Goal: Information Seeking & Learning: Compare options

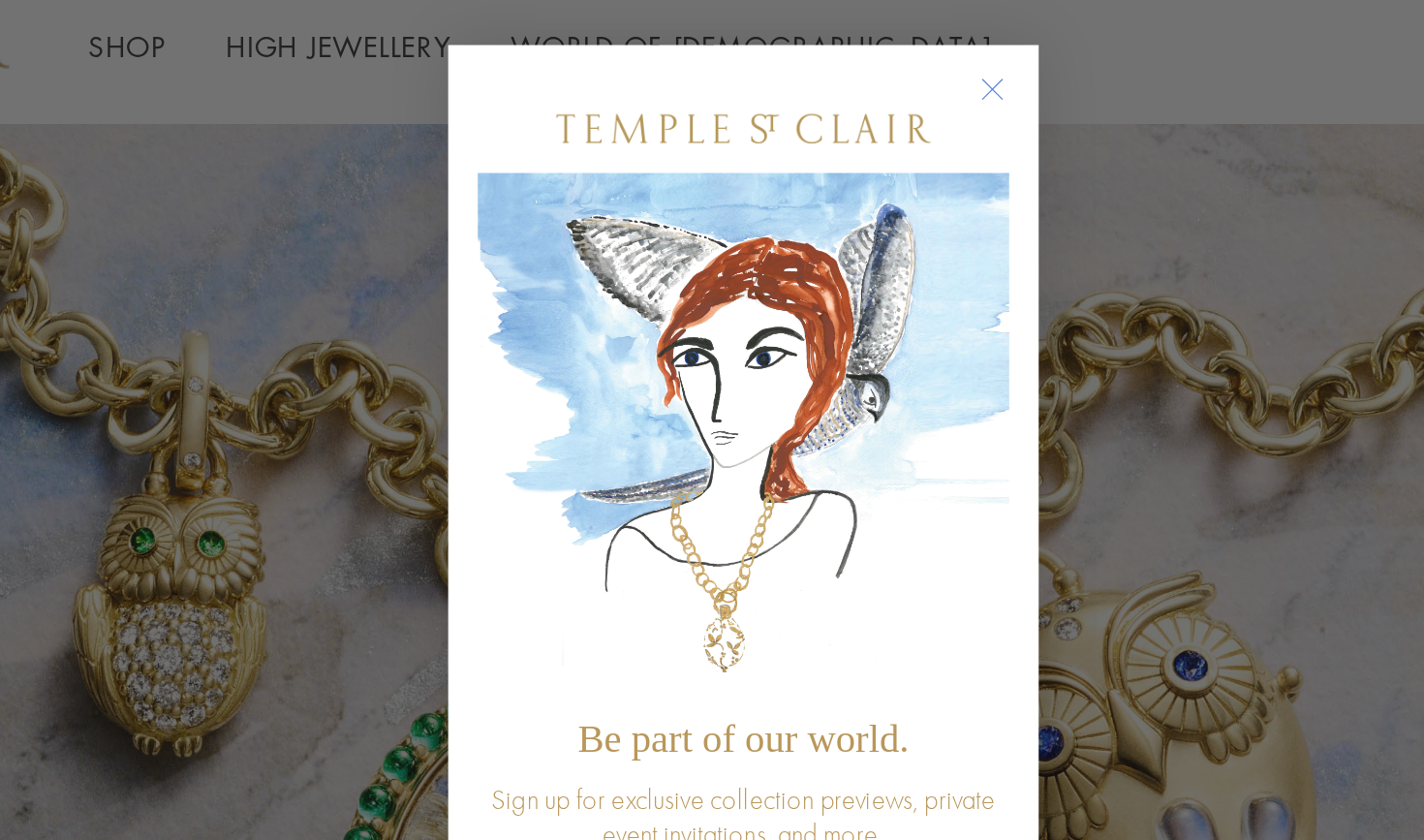
click at [823, 85] on circle "Close dialog" at bounding box center [834, 96] width 23 height 23
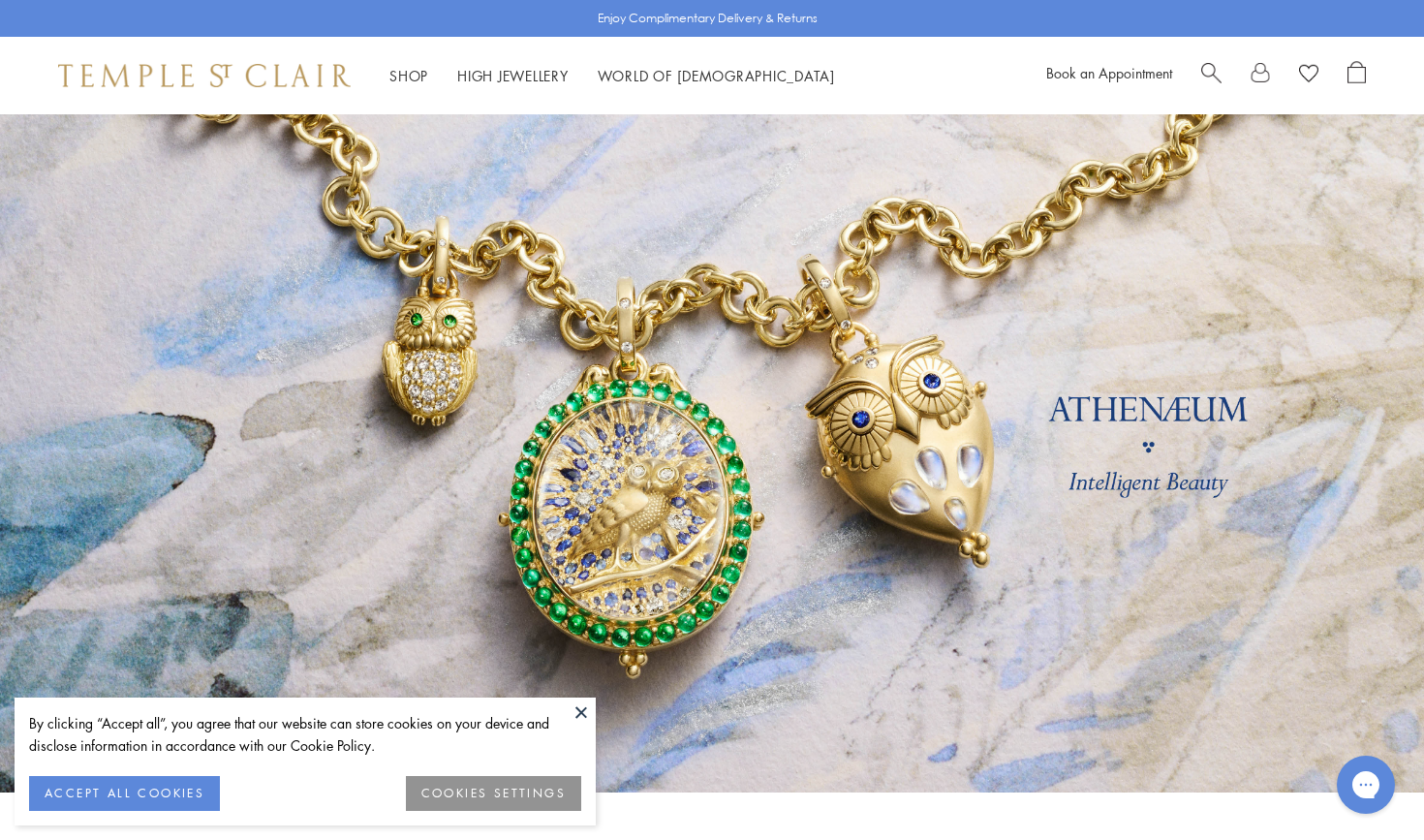
click at [1204, 69] on span "Search" at bounding box center [1211, 71] width 21 height 21
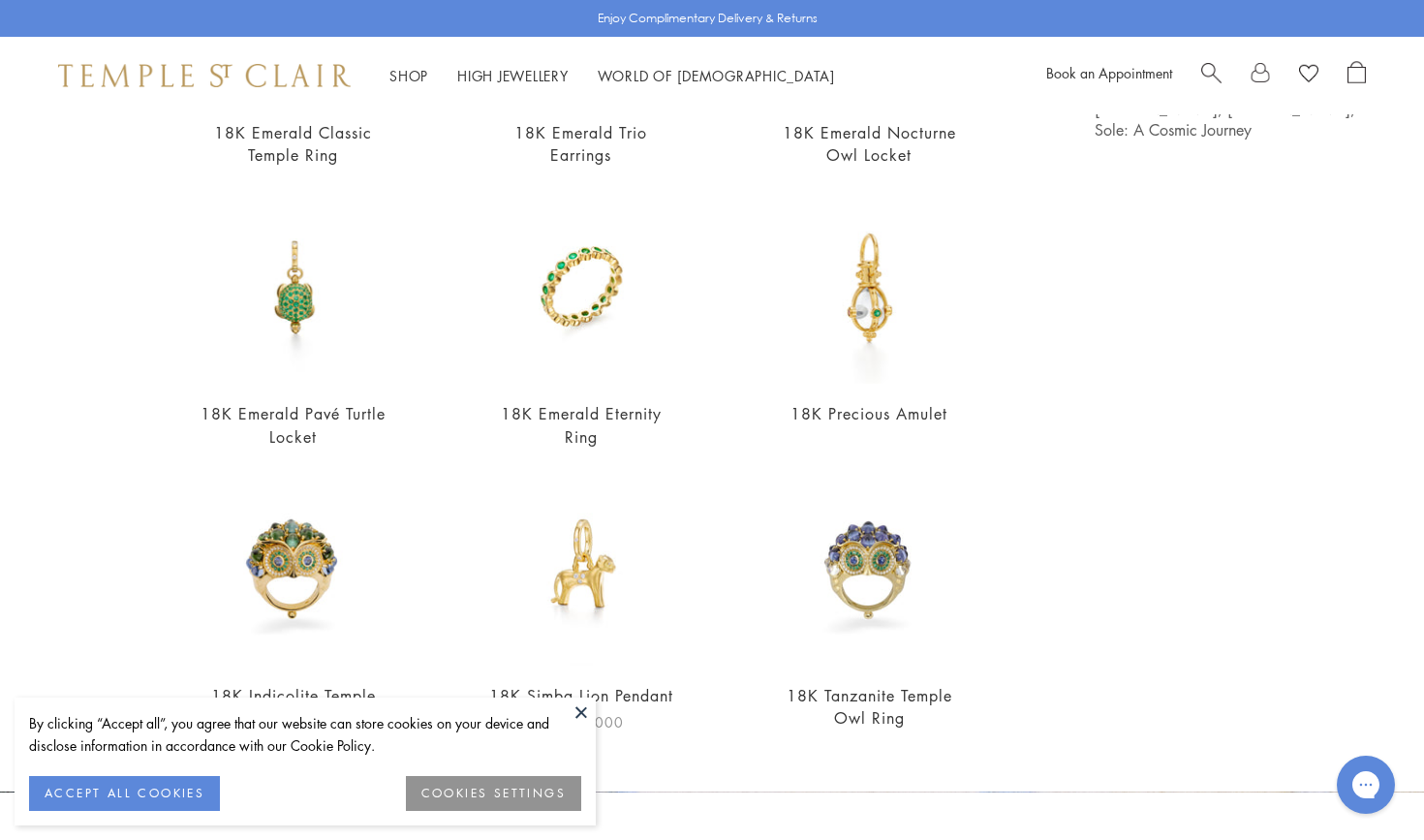
scroll to position [389, 0]
type input "****"
click at [557, 410] on link "18K Emerald Eternity Ring" at bounding box center [581, 425] width 161 height 44
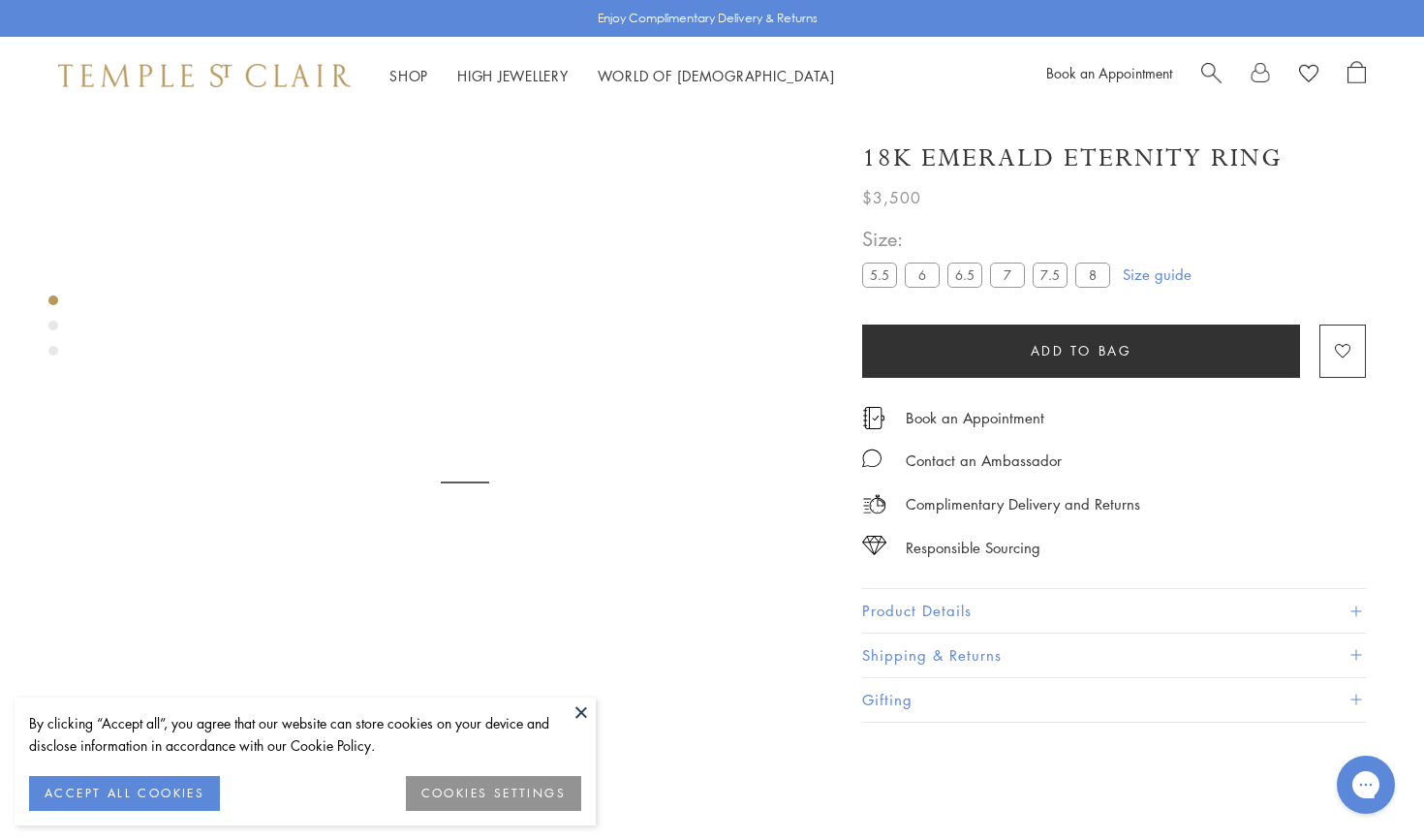
scroll to position [114, 0]
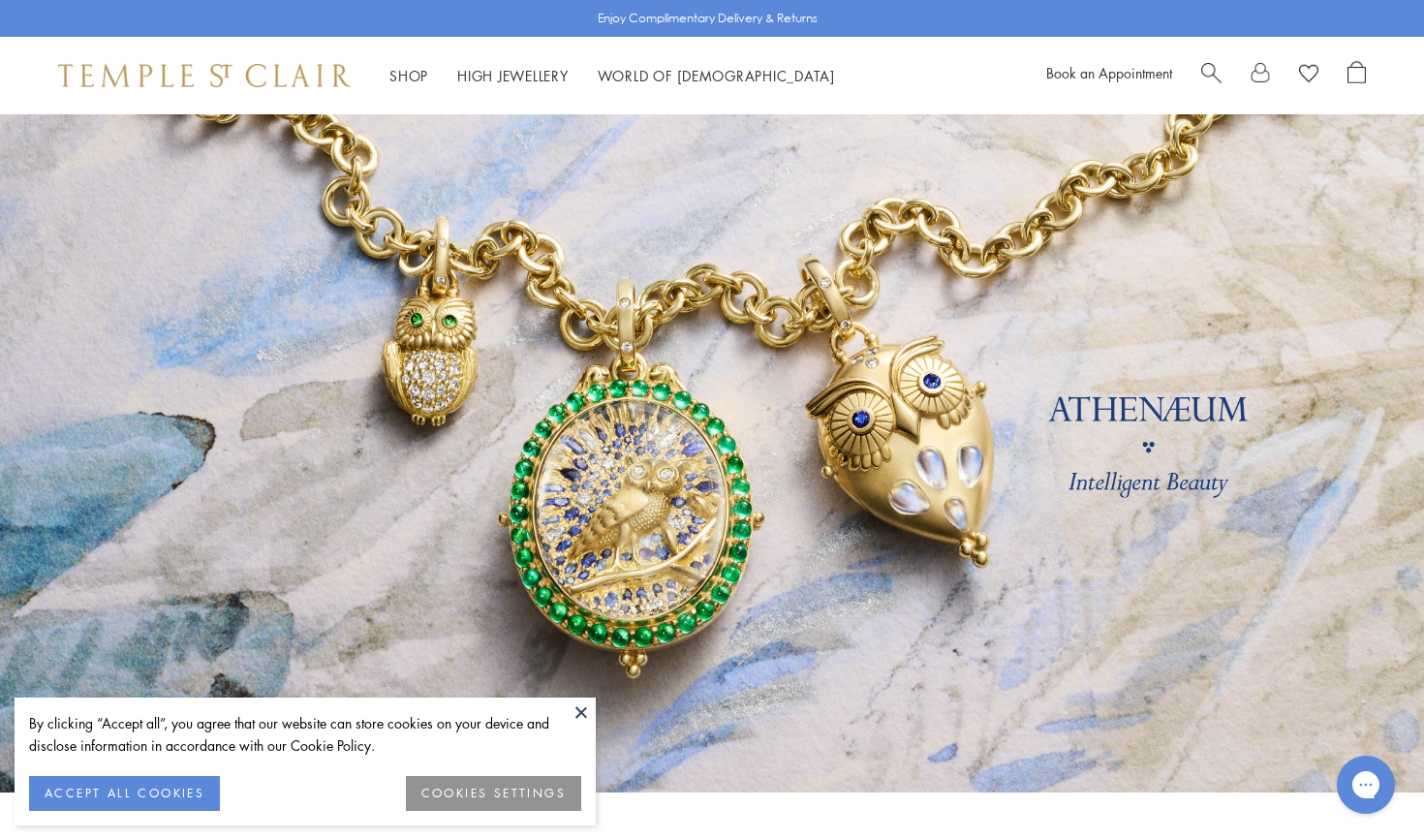
click at [1215, 67] on span "Search" at bounding box center [1211, 71] width 21 height 21
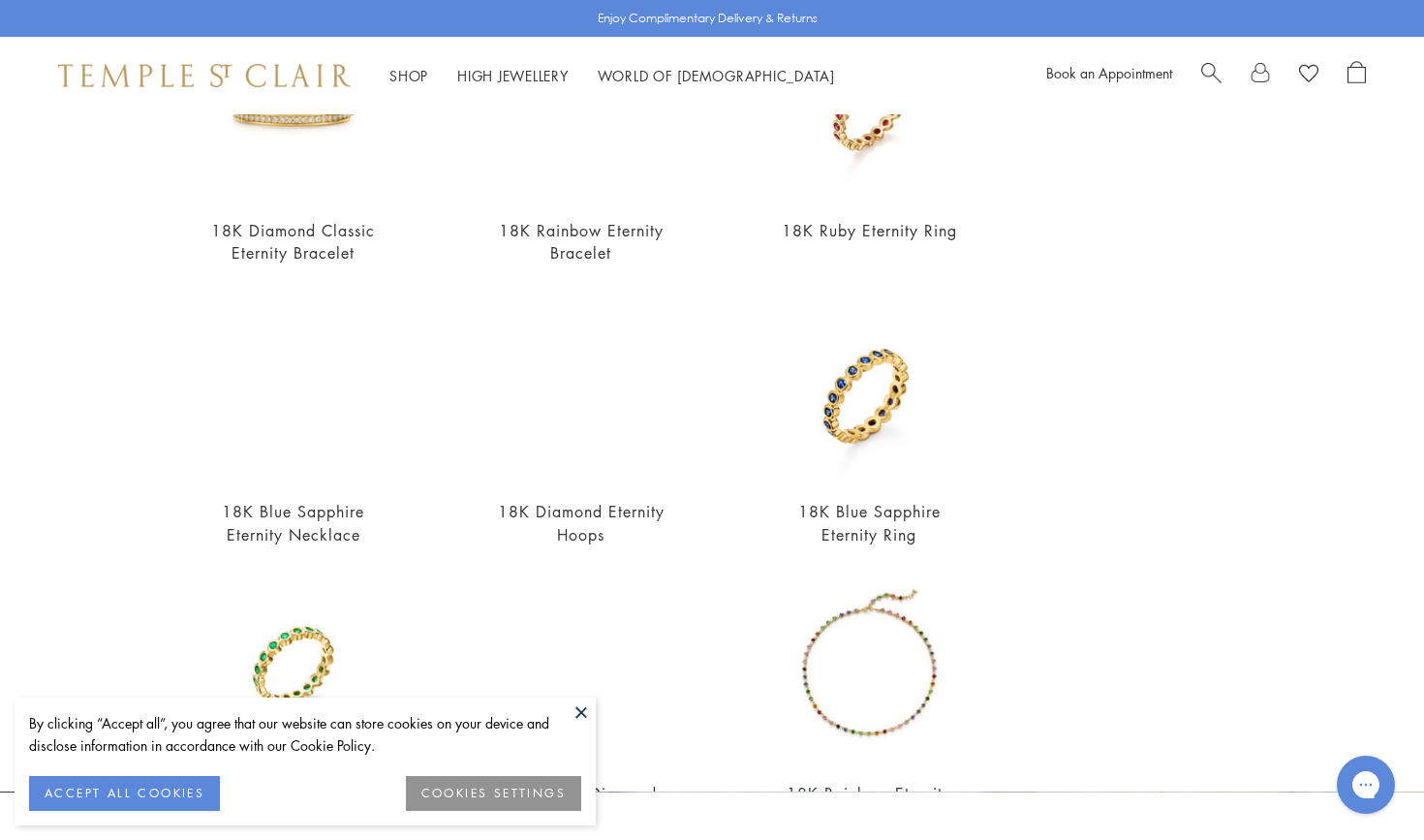
scroll to position [294, 0]
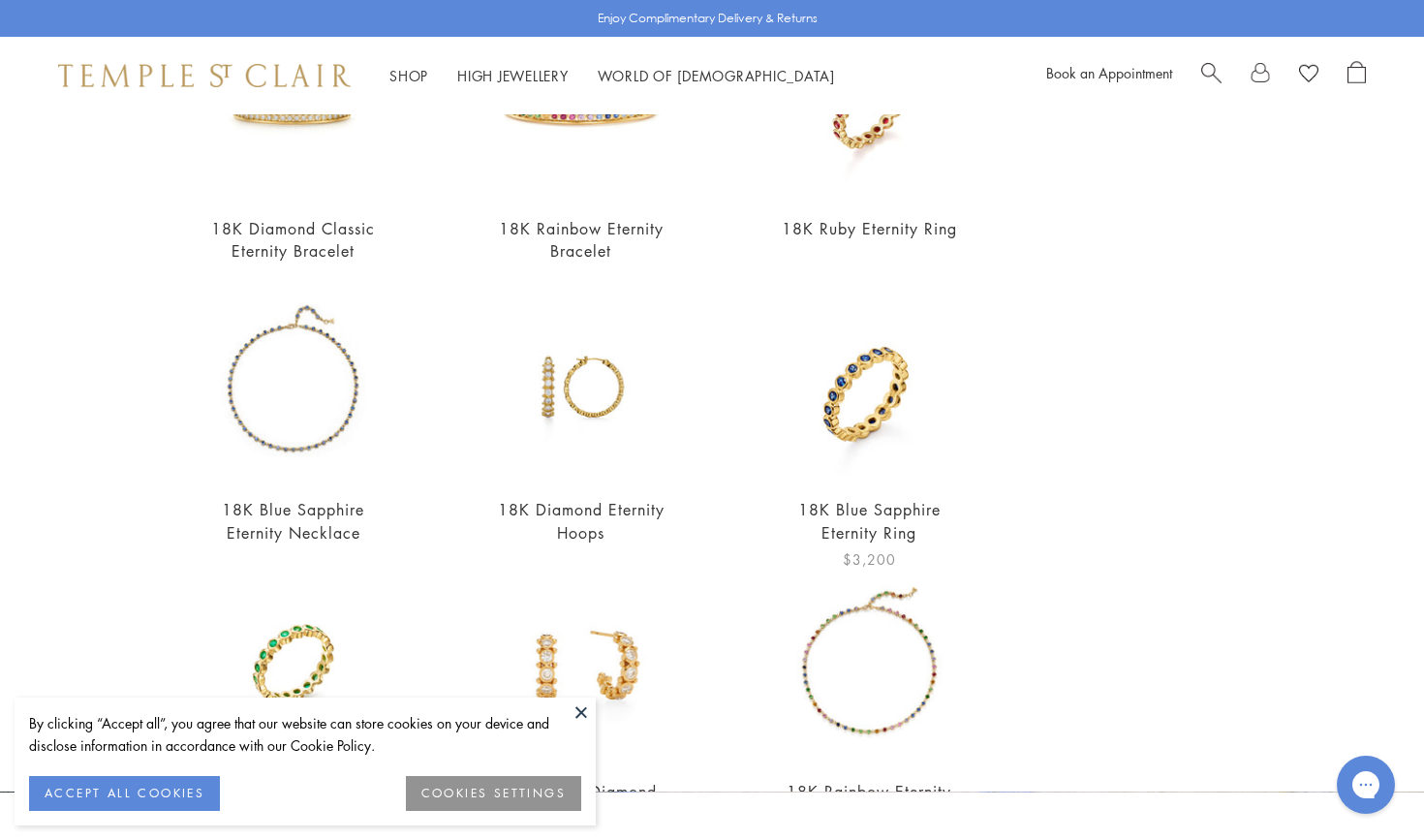
type input "****"
click at [832, 478] on img at bounding box center [869, 384] width 190 height 190
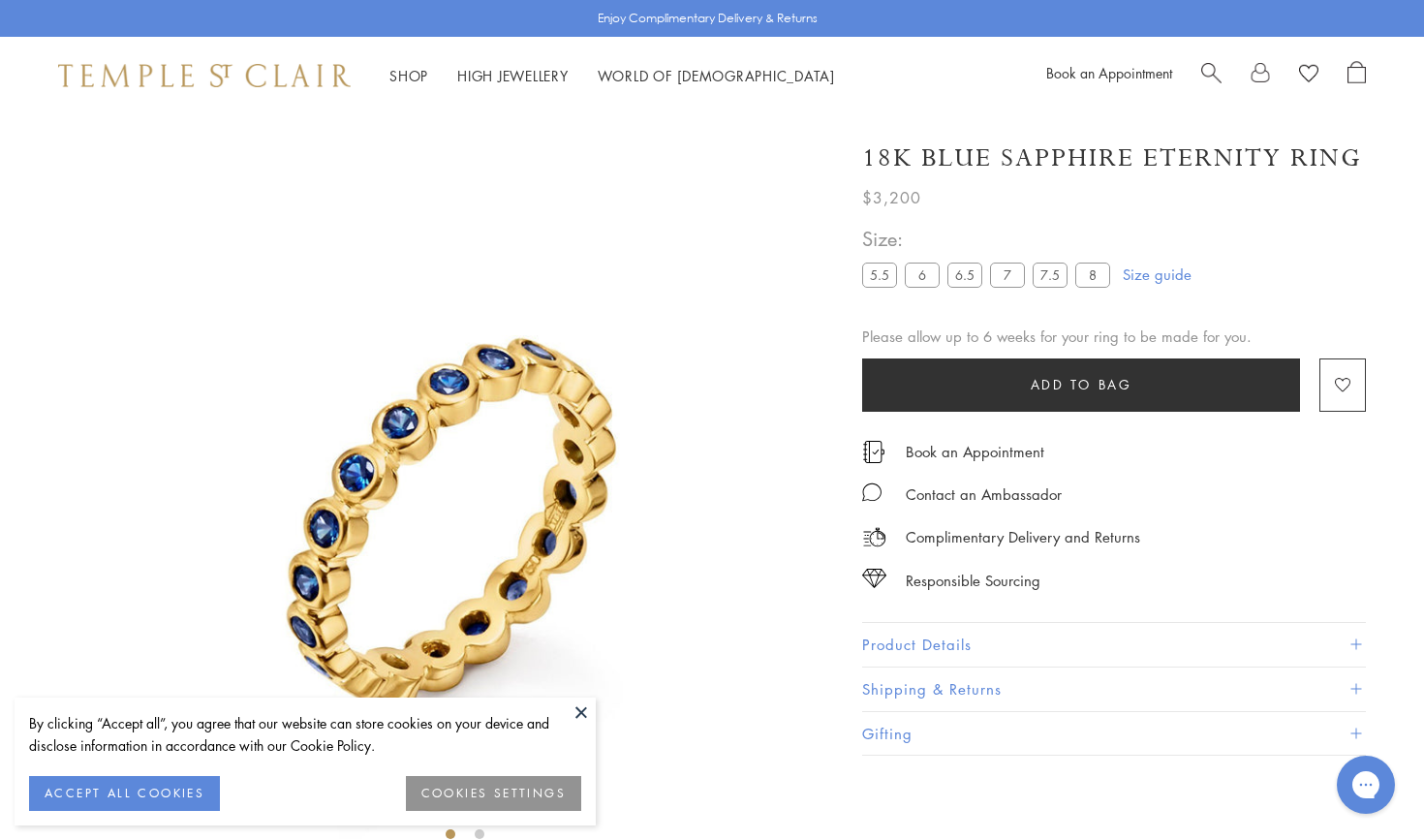
scroll to position [114, 0]
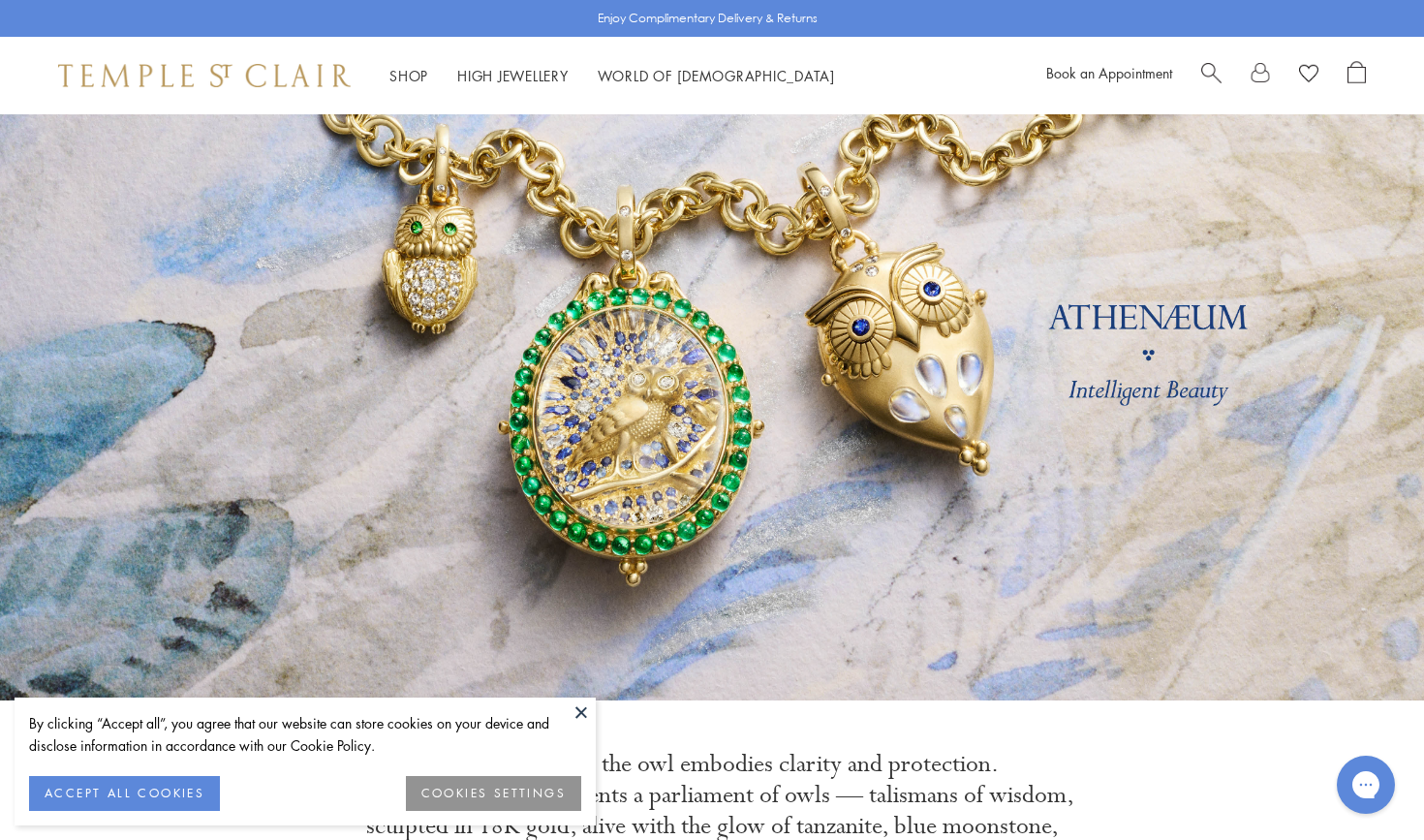
scroll to position [98, 0]
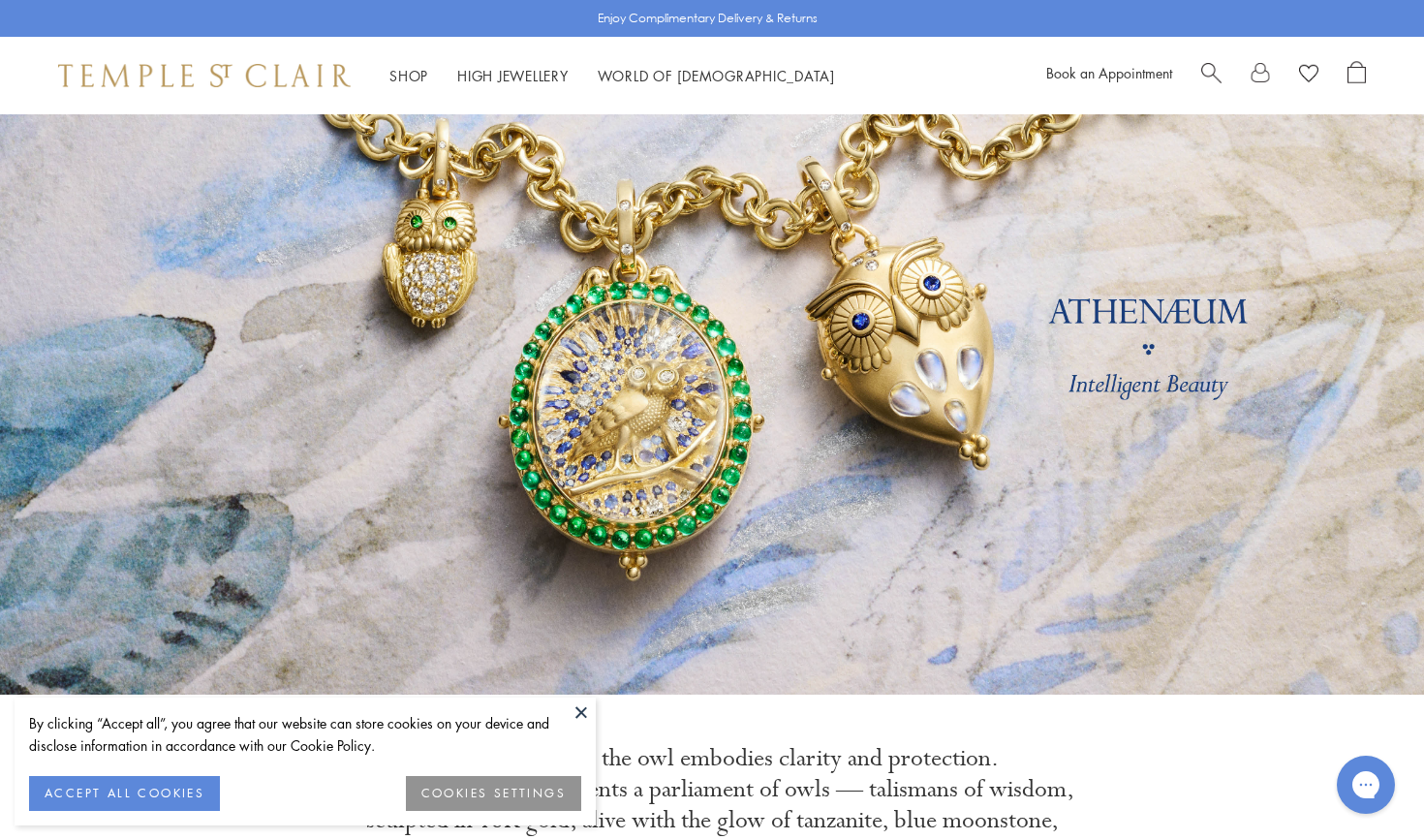
click at [1204, 70] on span "Search" at bounding box center [1211, 71] width 21 height 21
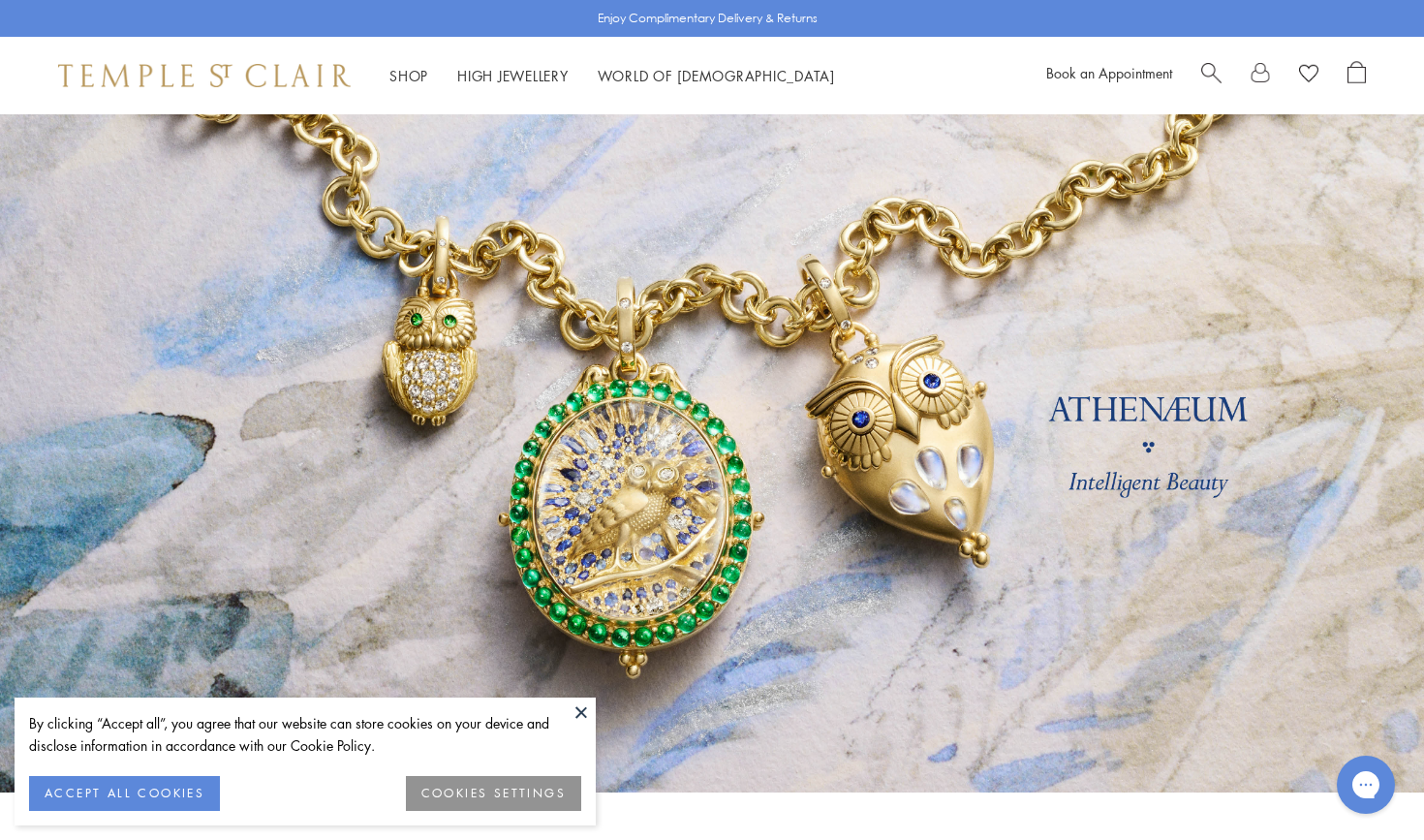
click at [1202, 63] on span "Search" at bounding box center [1211, 71] width 21 height 21
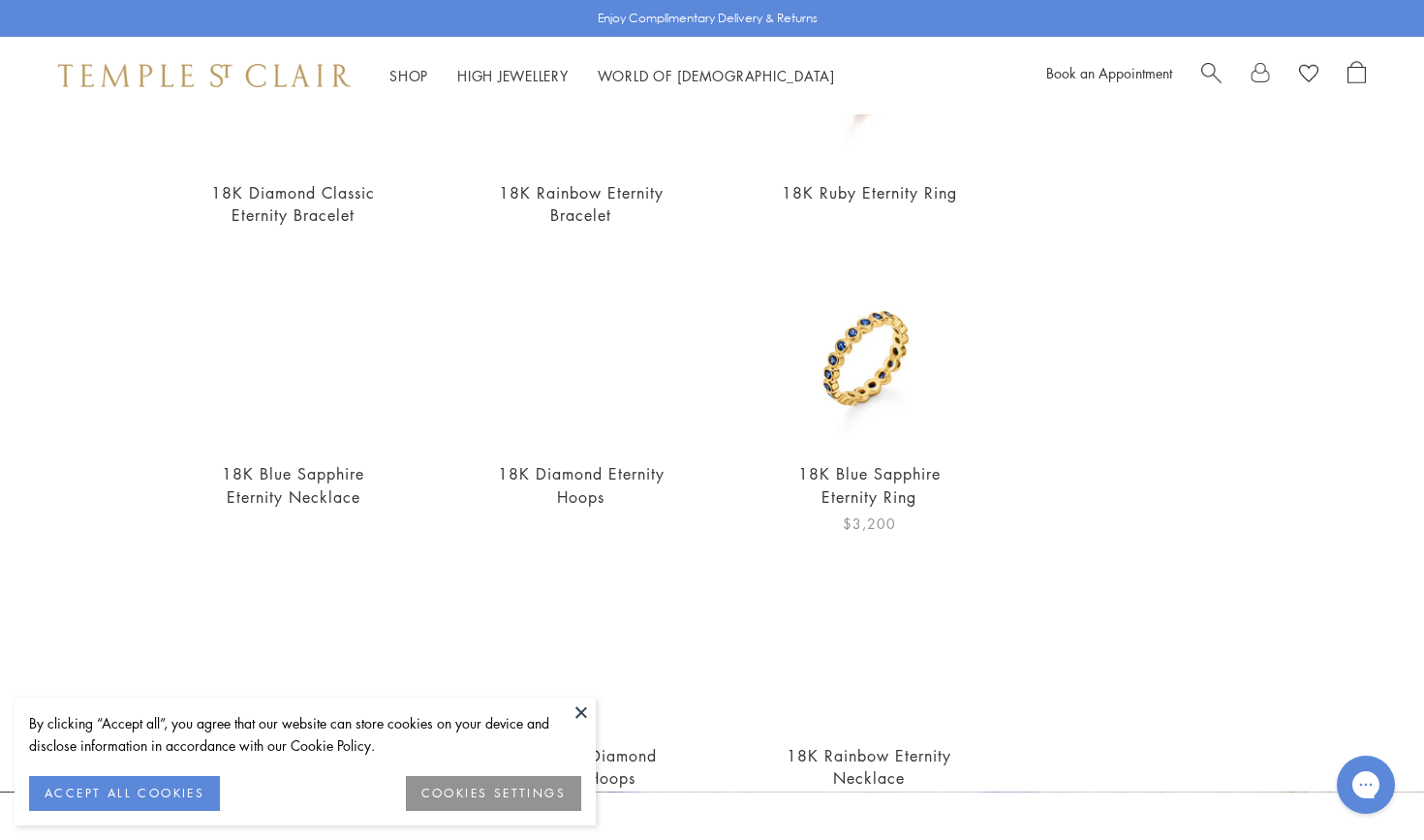
scroll to position [298, 0]
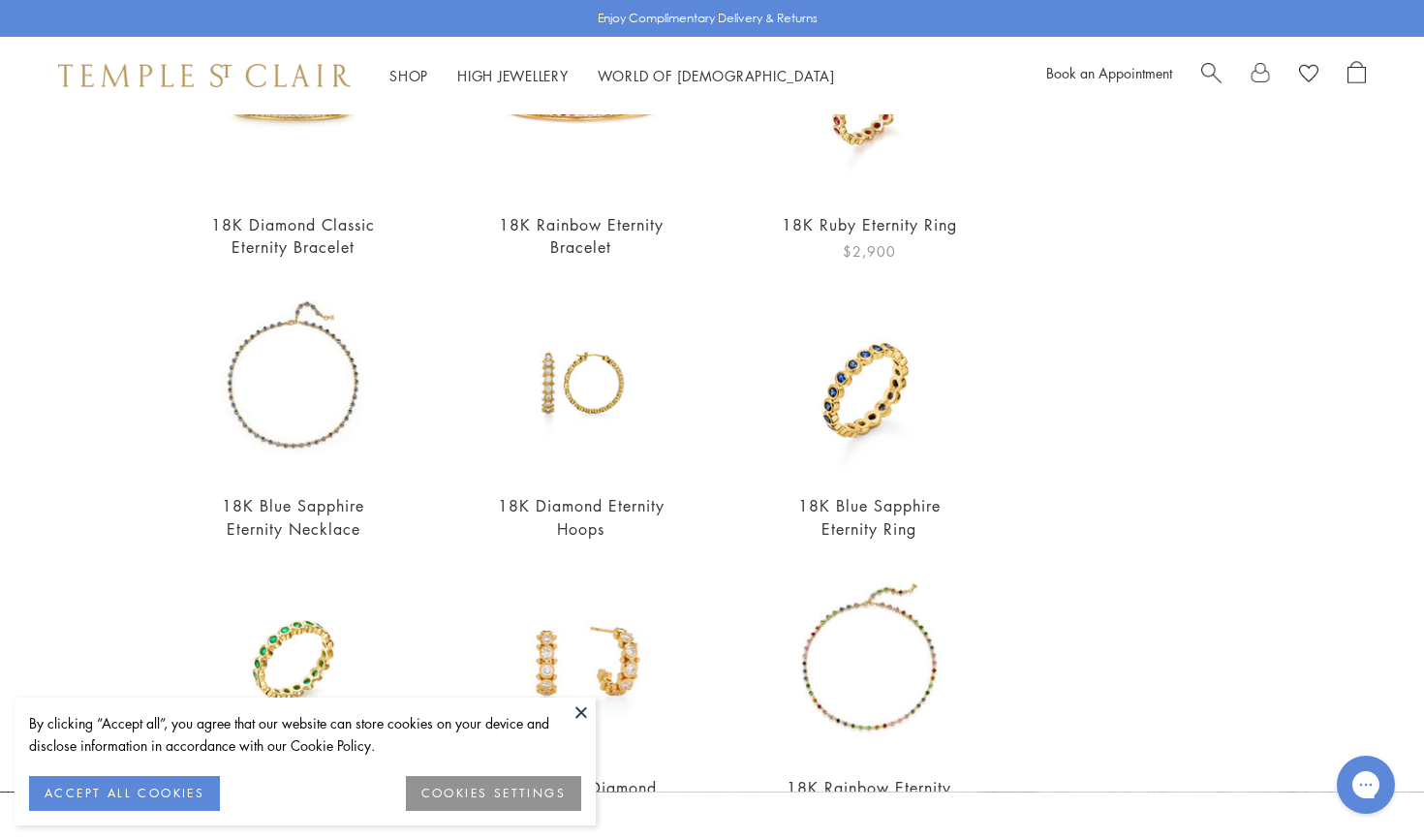
type input "**"
click at [916, 226] on link "18K Ruby Eternity Ring" at bounding box center [869, 224] width 176 height 21
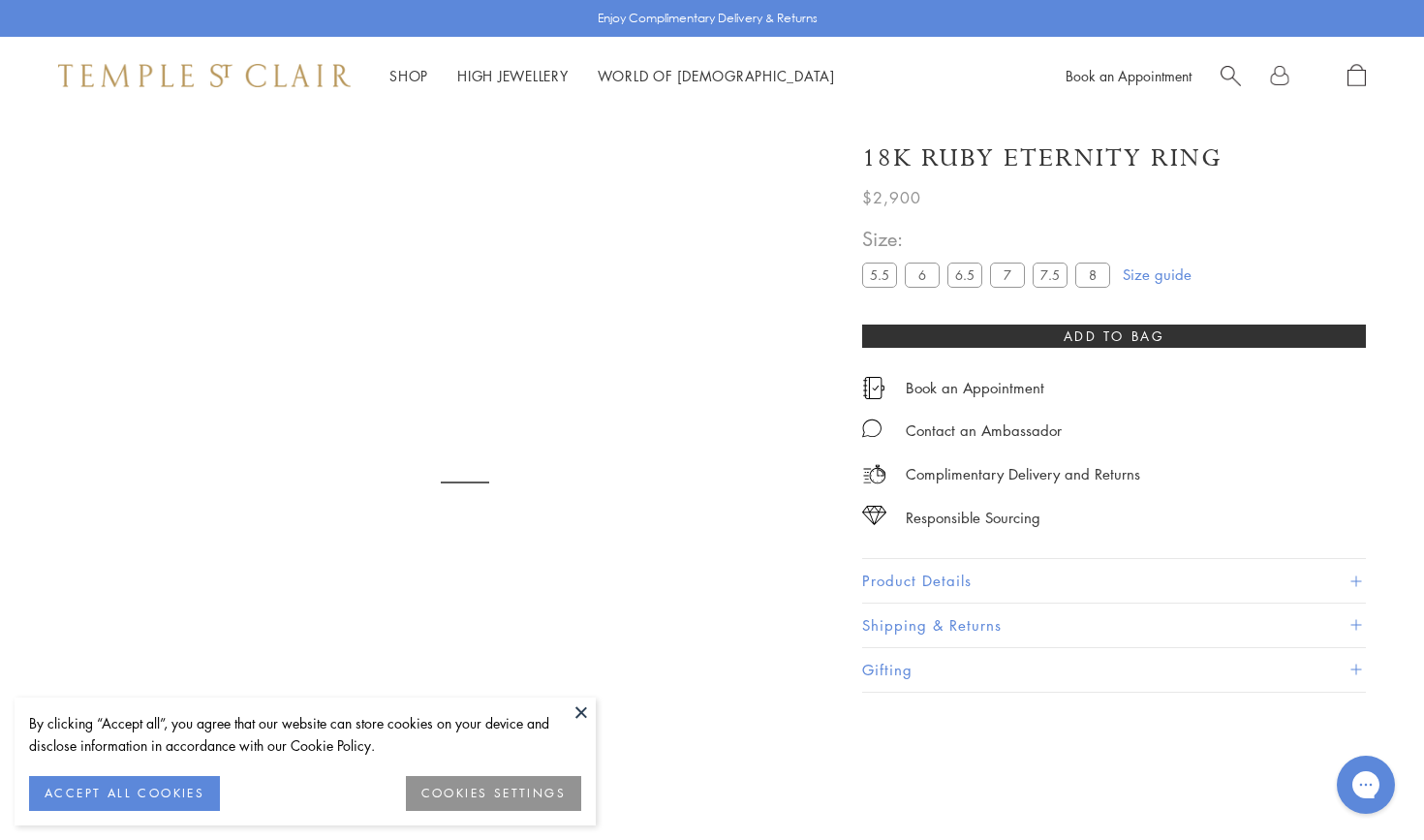
scroll to position [114, 0]
